Goal: Task Accomplishment & Management: Complete application form

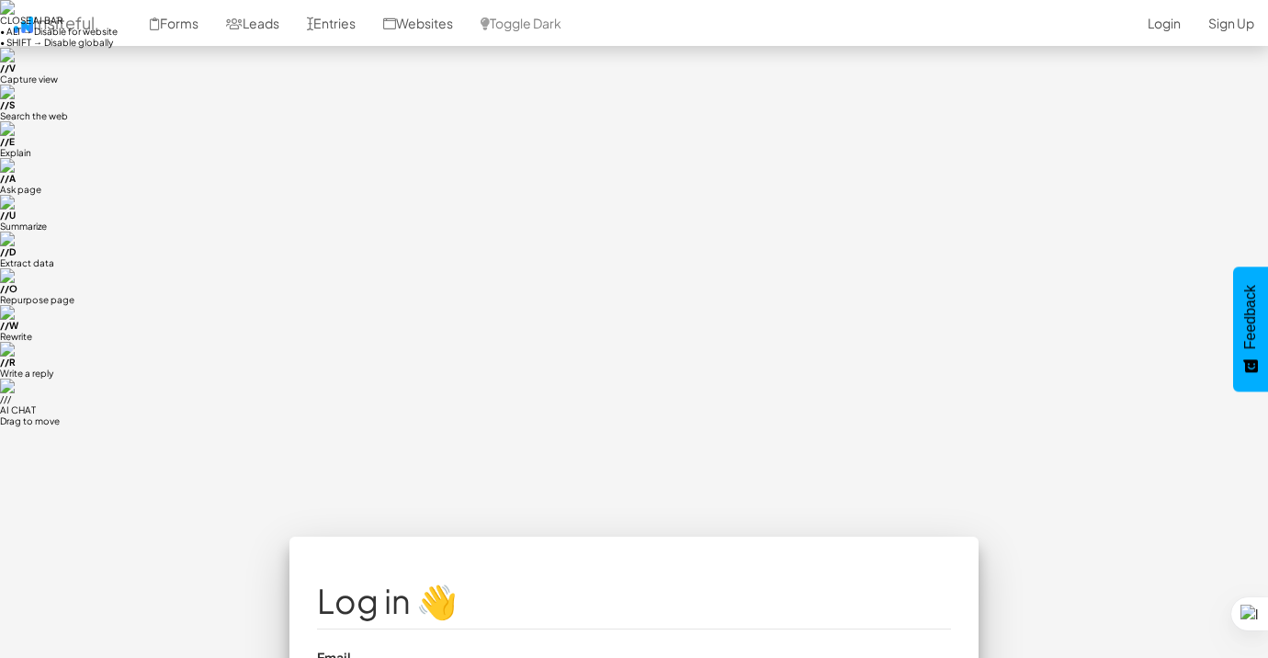
type input "alli"
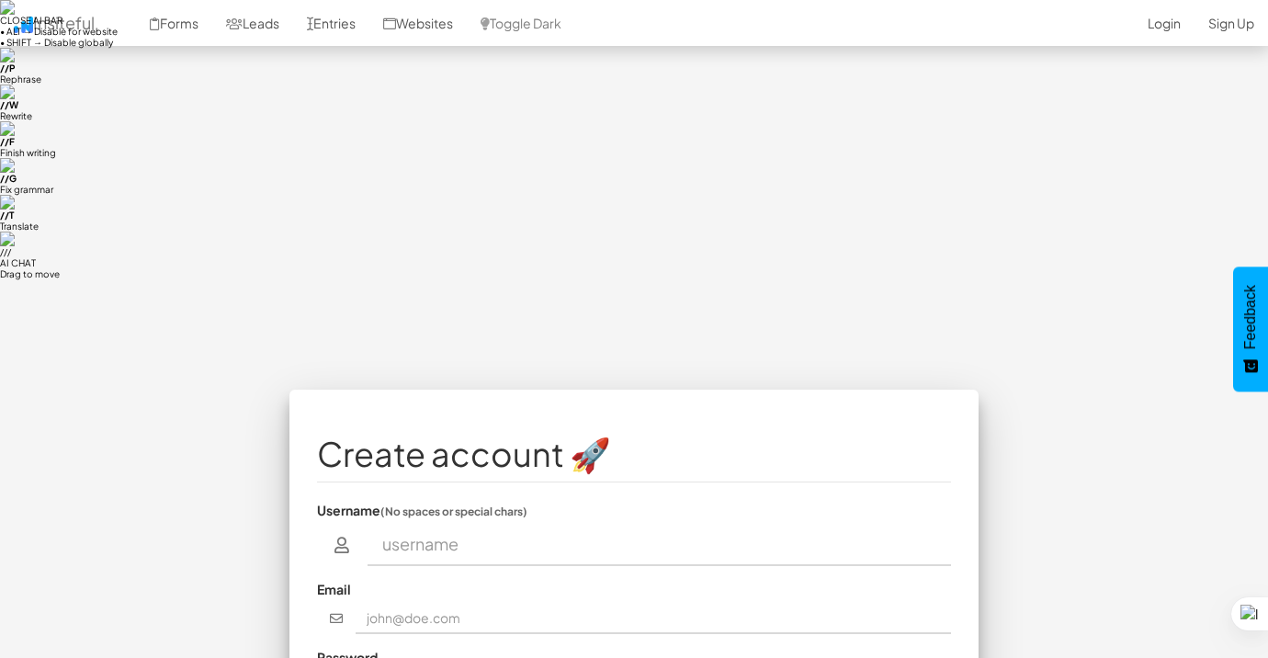
click at [412, 524] on input "text" at bounding box center [659, 545] width 584 height 42
type input "Allix"
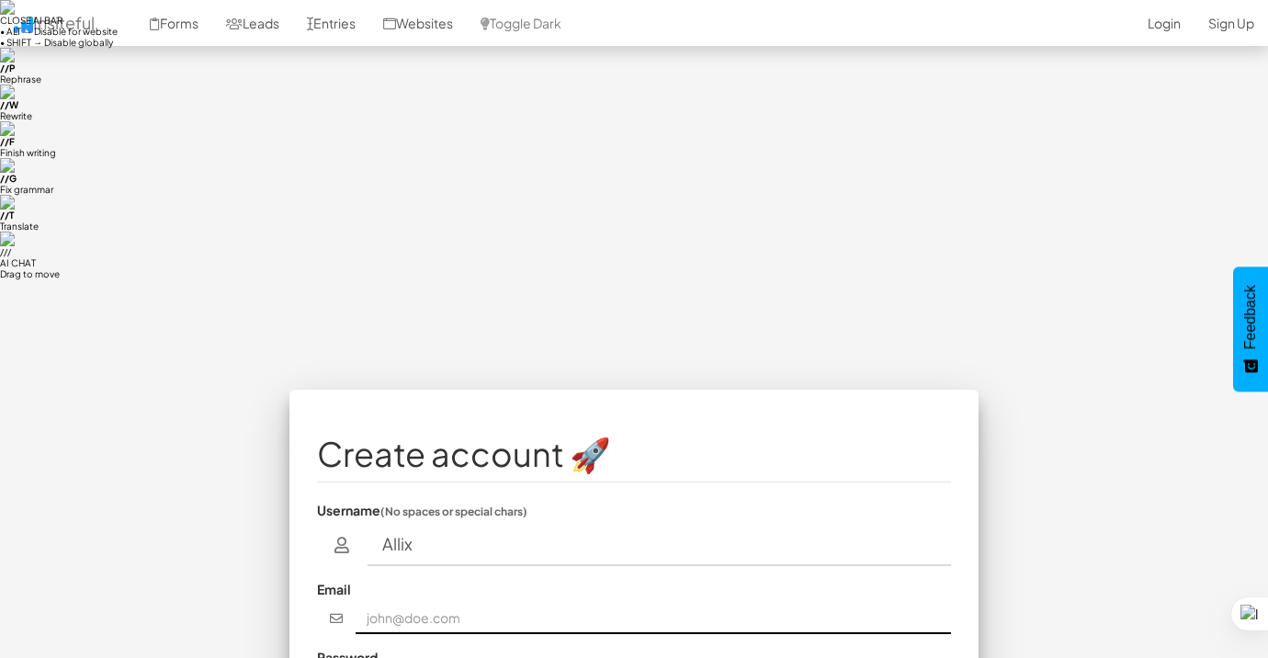
click at [392, 603] on input "text" at bounding box center [653, 618] width 596 height 31
type input "allix2015@gmail.com"
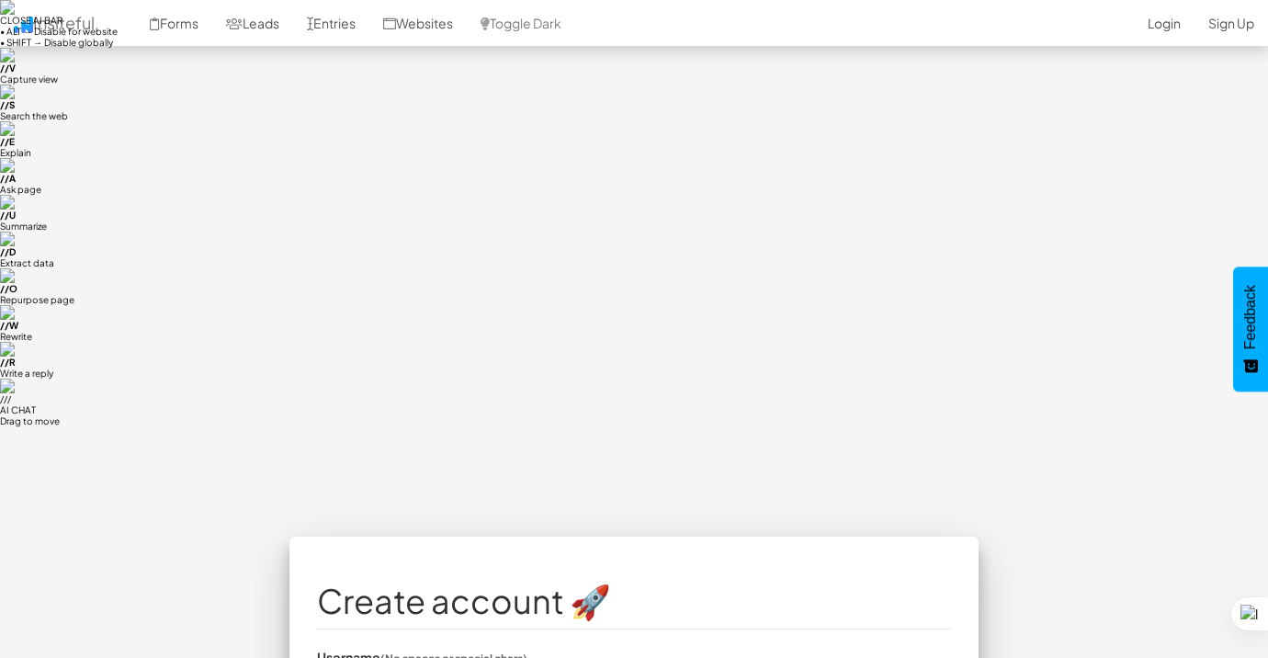
checkbox input "true"
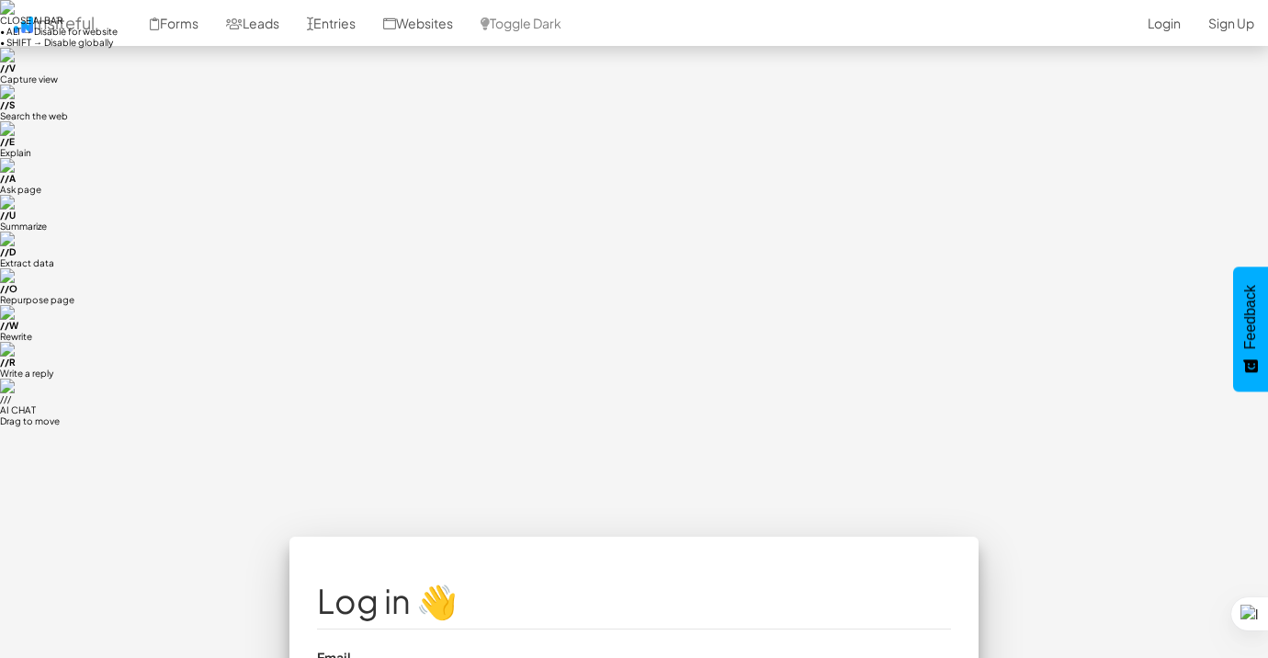
type input "Allix2015@gmail.com"
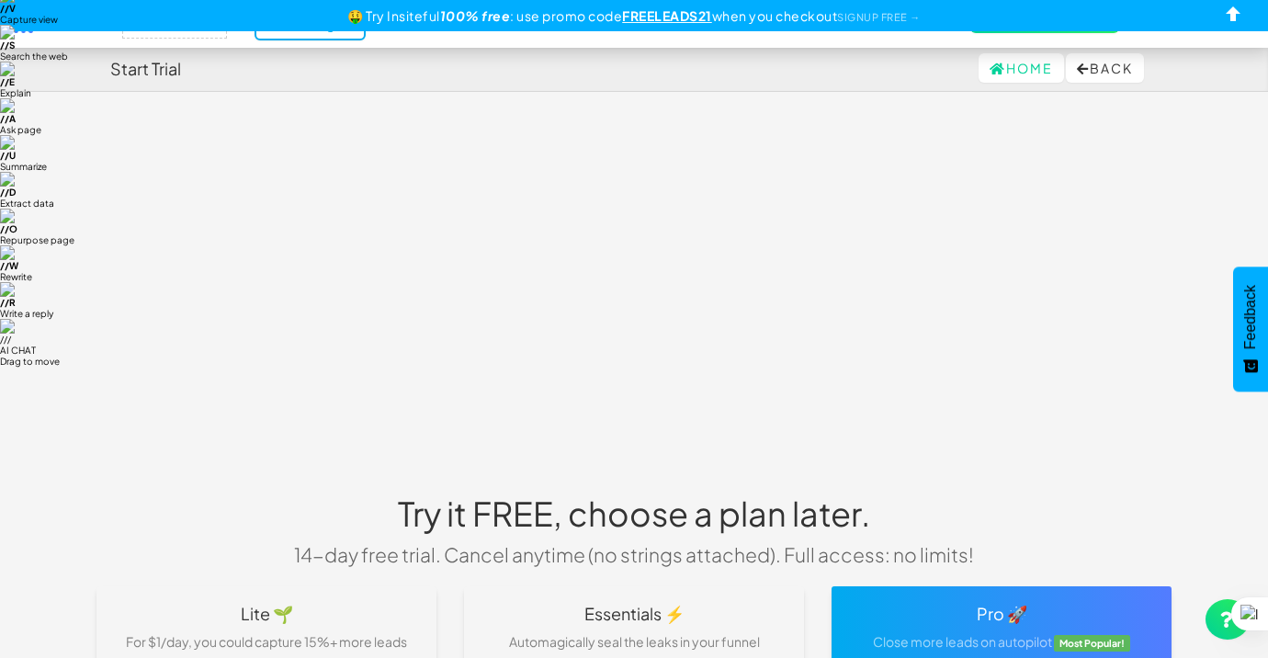
scroll to position [48, 0]
